Goal: Download file/media

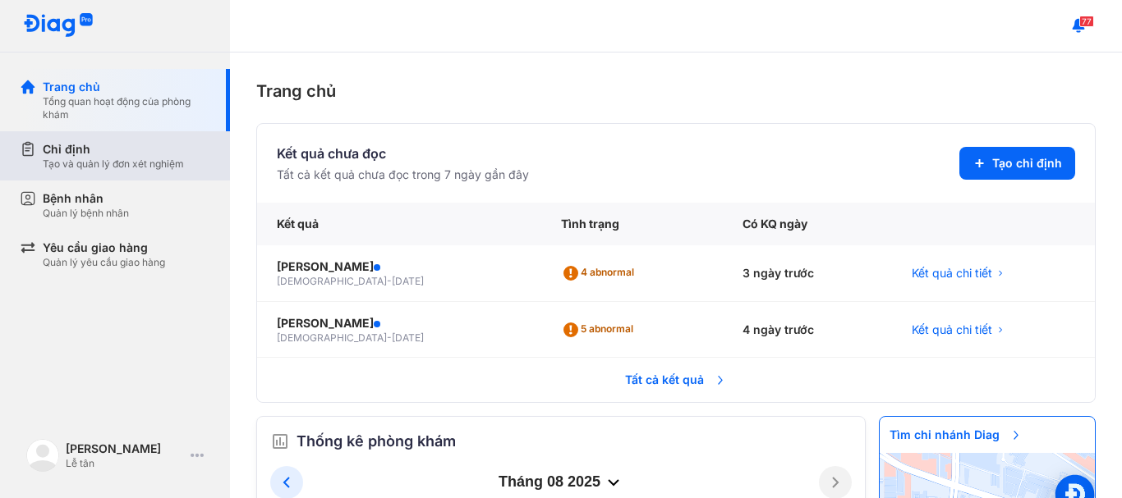
click at [95, 160] on div "Tạo và quản lý đơn xét nghiệm" at bounding box center [113, 164] width 141 height 13
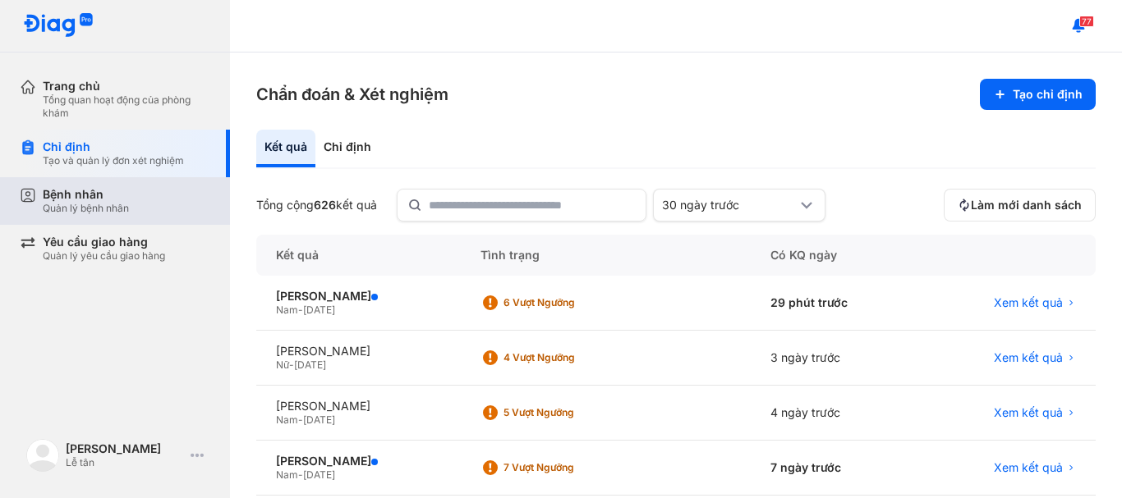
click at [78, 209] on div "Quản lý bệnh nhân" at bounding box center [86, 208] width 86 height 13
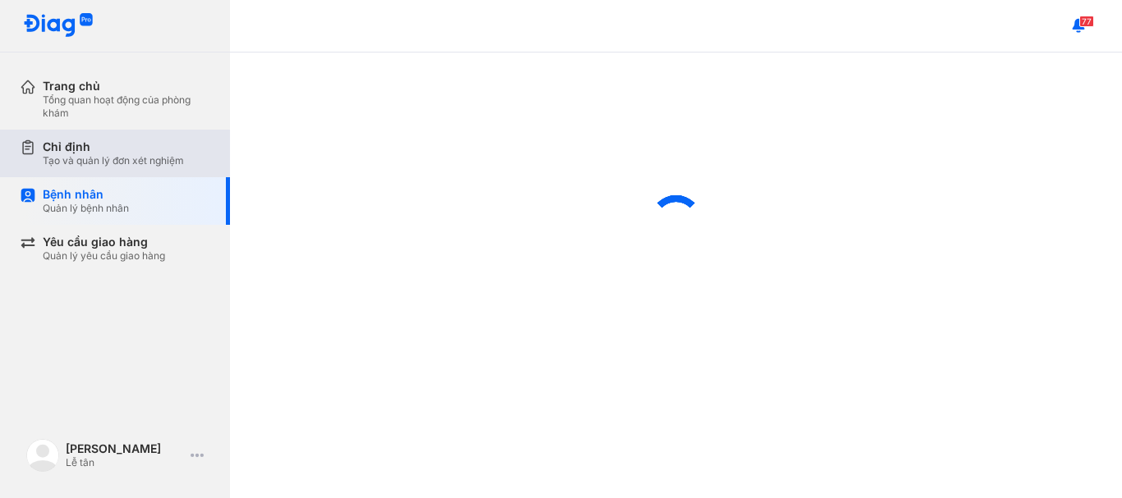
click at [94, 151] on div "Chỉ định" at bounding box center [113, 147] width 141 height 15
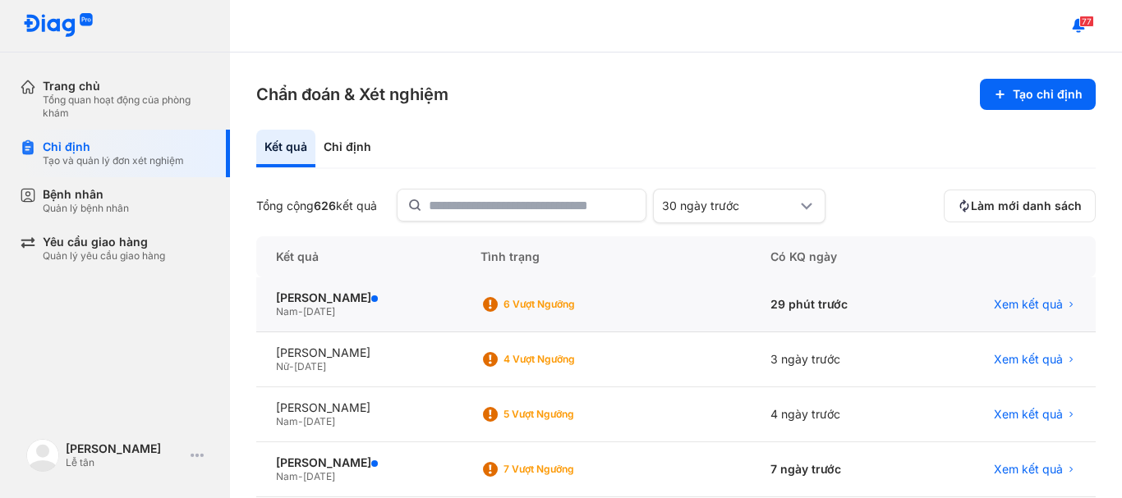
drag, startPoint x: 351, startPoint y: 296, endPoint x: 396, endPoint y: 288, distance: 45.9
click at [350, 296] on div "[PERSON_NAME]" at bounding box center [358, 298] width 165 height 15
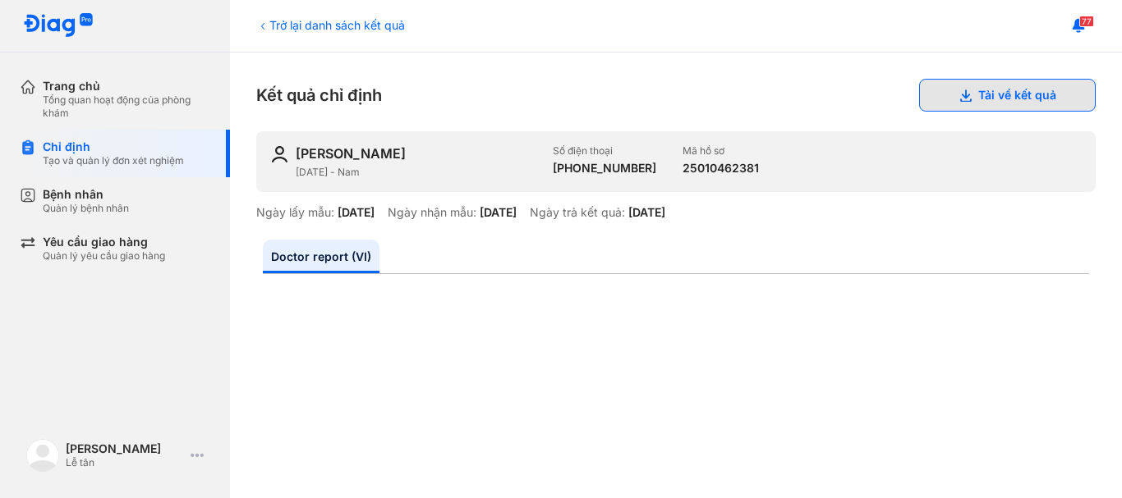
click at [957, 103] on button "Tải về kết quả" at bounding box center [1007, 95] width 177 height 33
